Goal: Information Seeking & Learning: Learn about a topic

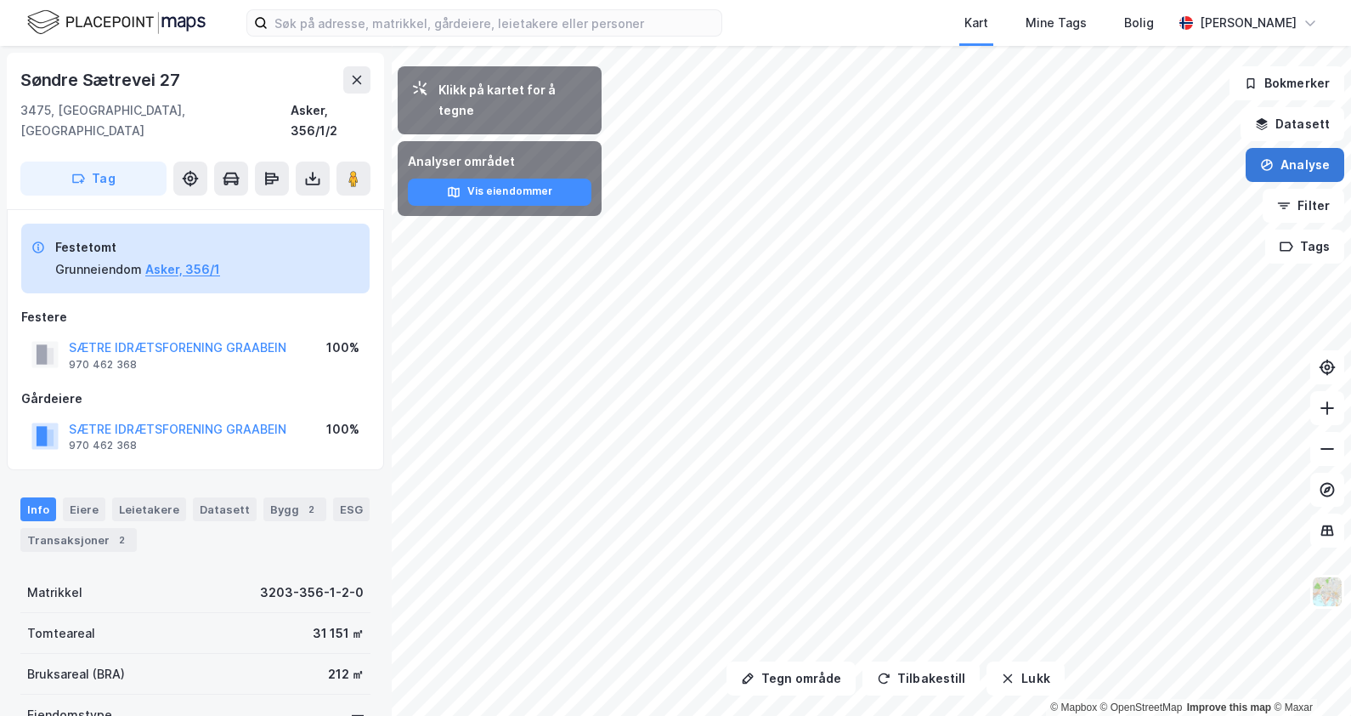
click at [1289, 158] on button "Analyse" at bounding box center [1295, 165] width 99 height 34
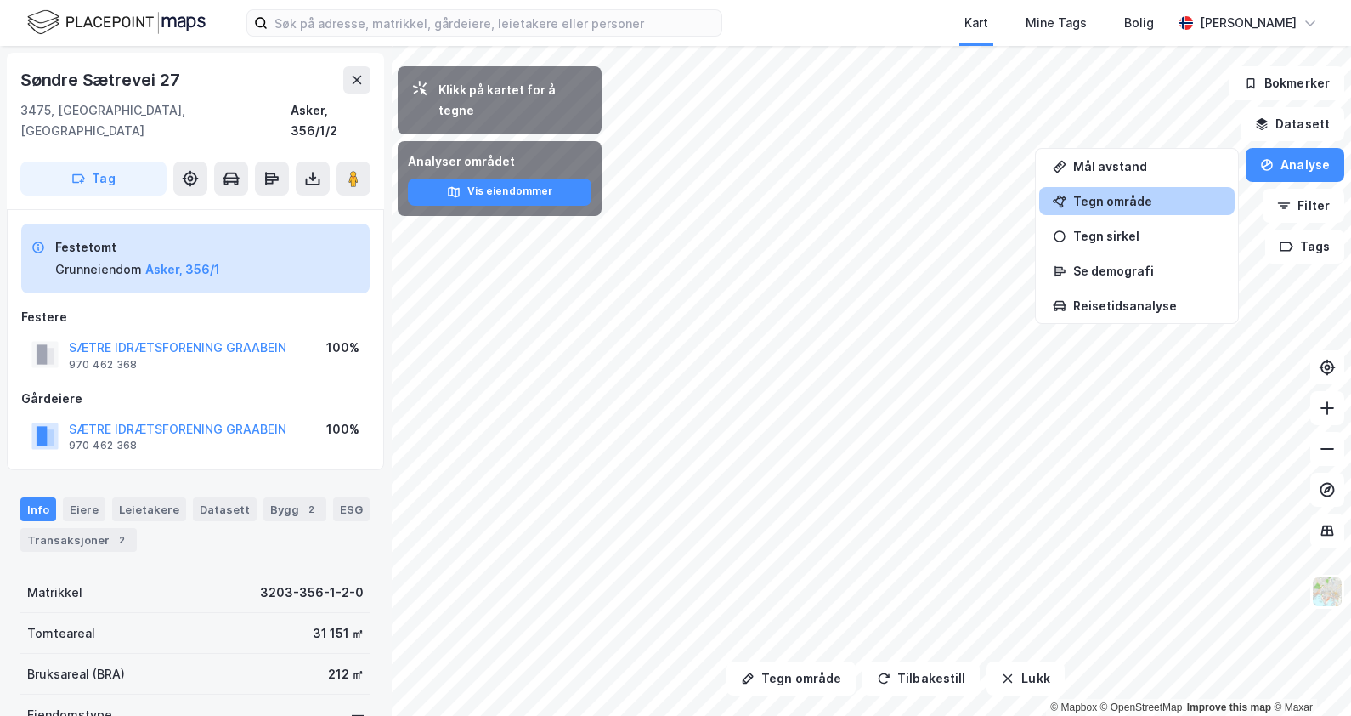
click at [1127, 195] on div "Tegn område" at bounding box center [1147, 201] width 148 height 14
